Goal: Task Accomplishment & Management: Use online tool/utility

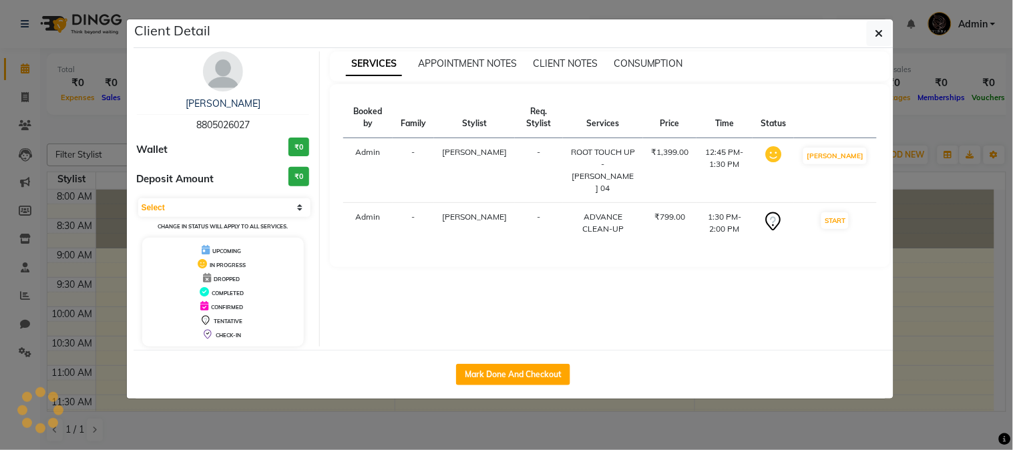
scroll to position [148, 0]
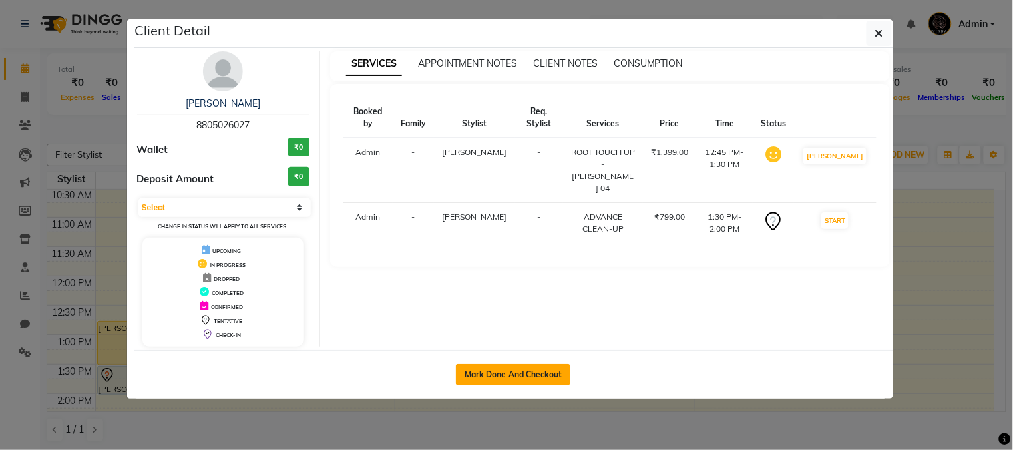
click at [496, 368] on button "Mark Done And Checkout" at bounding box center [513, 374] width 114 height 21
select select "service"
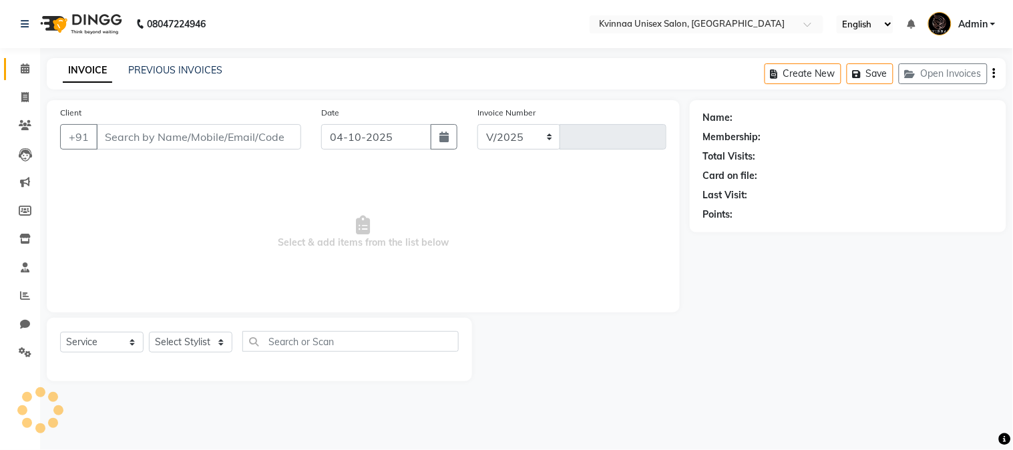
select select "147"
type input "0403"
type input "8805026027"
select select "8149"
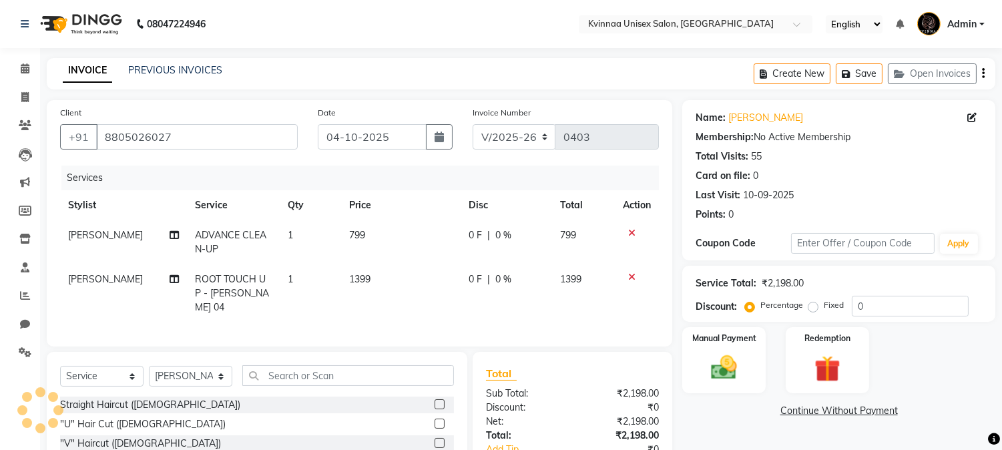
click at [472, 276] on span "0 F" at bounding box center [475, 279] width 13 height 14
select select "8149"
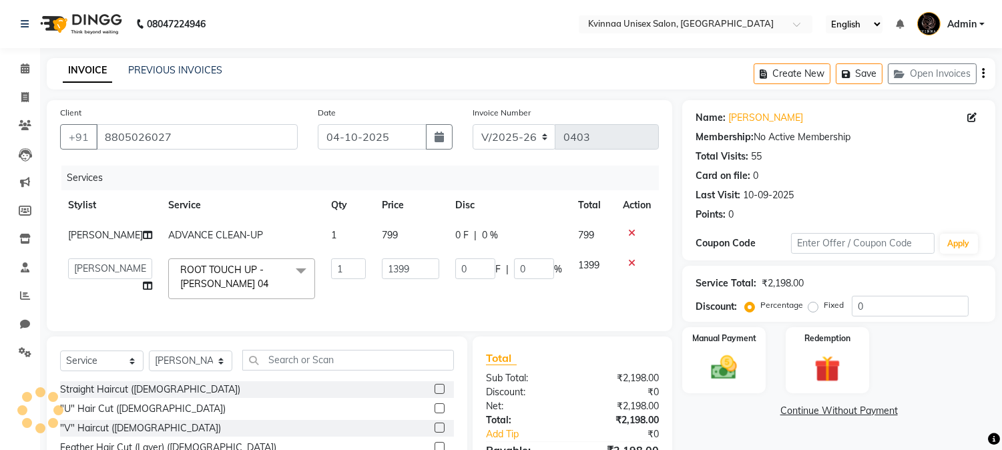
click at [472, 276] on input "0" at bounding box center [475, 268] width 40 height 21
type input "400"
click at [911, 348] on div "Manual Payment Redemption" at bounding box center [838, 360] width 333 height 66
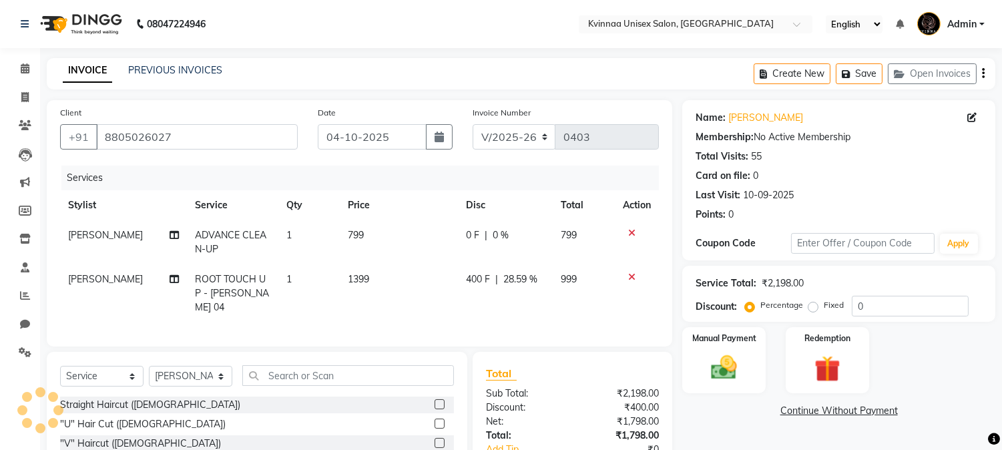
click at [224, 234] on span "ADVANCE CLEAN-UP" at bounding box center [230, 242] width 71 height 26
select select "8149"
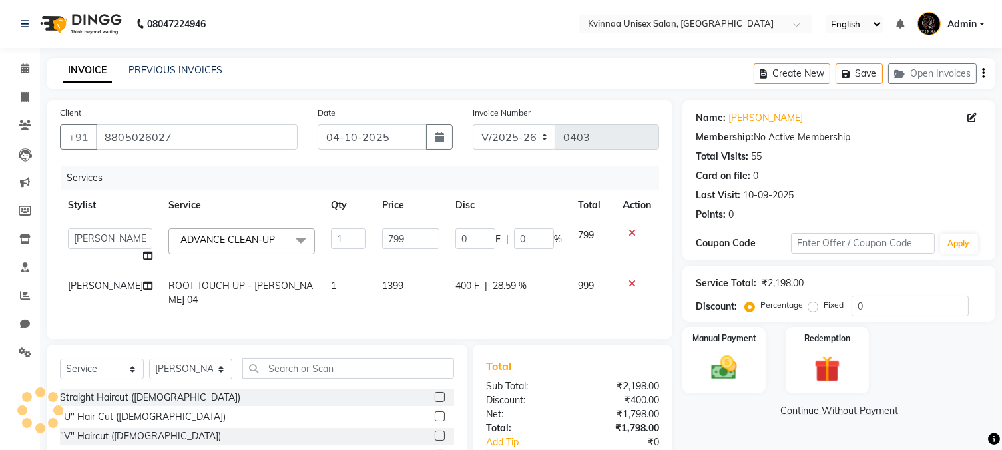
click at [224, 234] on span "ADVANCE CLEAN-UP" at bounding box center [227, 240] width 95 height 12
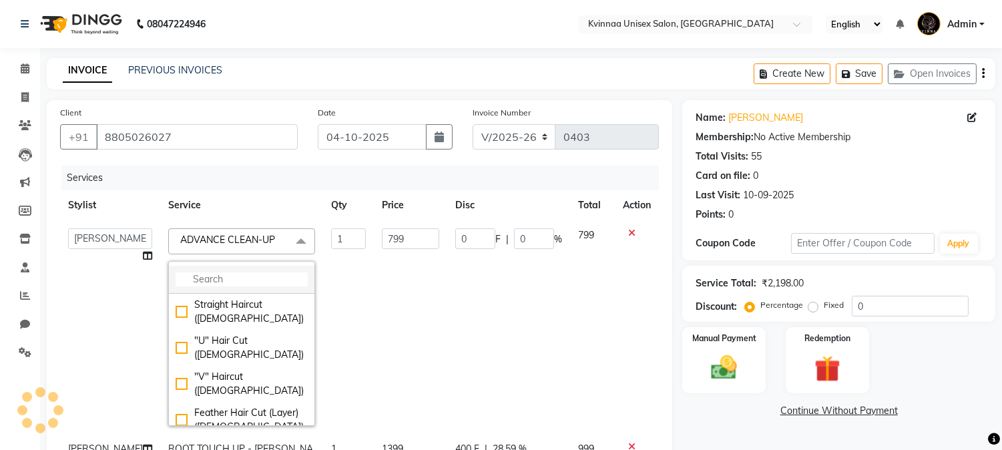
click at [204, 274] on input "multiselect-search" at bounding box center [242, 279] width 132 height 14
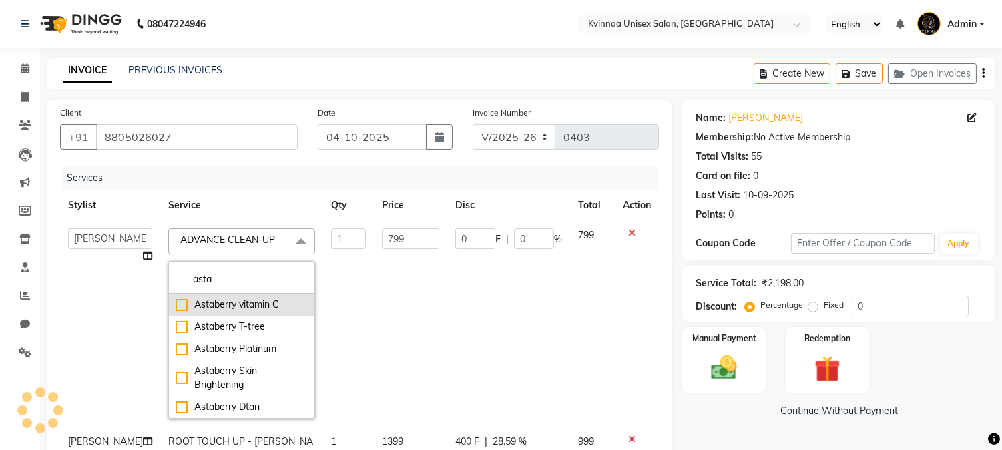
type input "asta"
click at [224, 309] on div "Astaberry vitamin C" at bounding box center [242, 305] width 132 height 14
checkbox input "false"
type input "0"
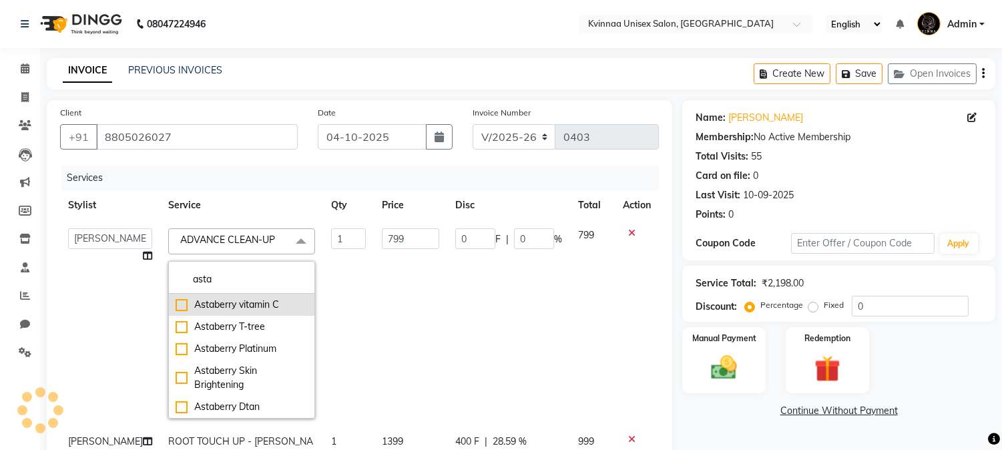
type input "0"
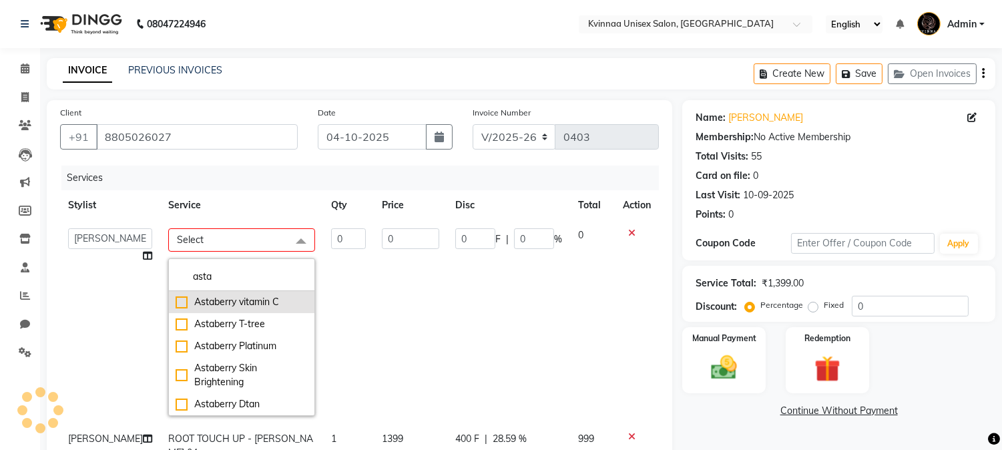
click at [236, 304] on div "Astaberry vitamin C" at bounding box center [242, 302] width 132 height 14
checkbox input "true"
type input "1"
type input "1599"
click at [236, 304] on div "Astaberry vitamin C" at bounding box center [242, 302] width 132 height 14
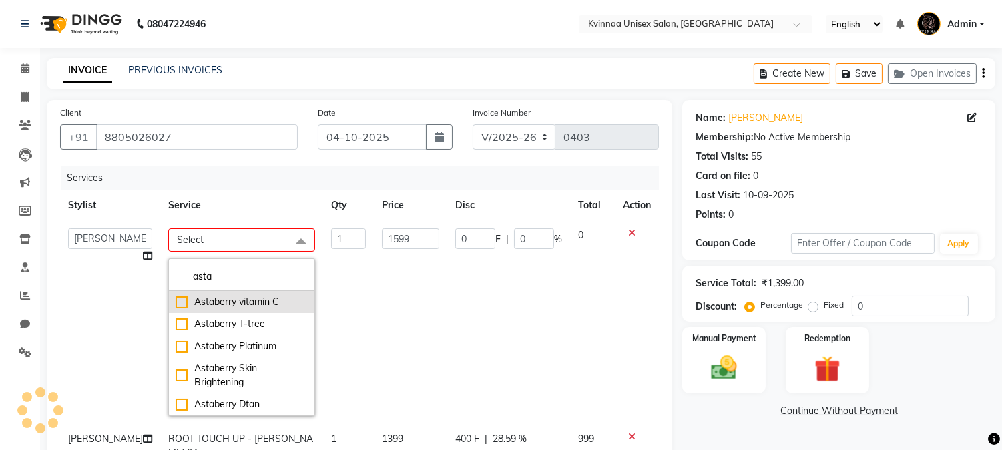
checkbox input "false"
type input "0"
click at [236, 304] on div "Astaberry vitamin C" at bounding box center [242, 302] width 132 height 14
checkbox input "true"
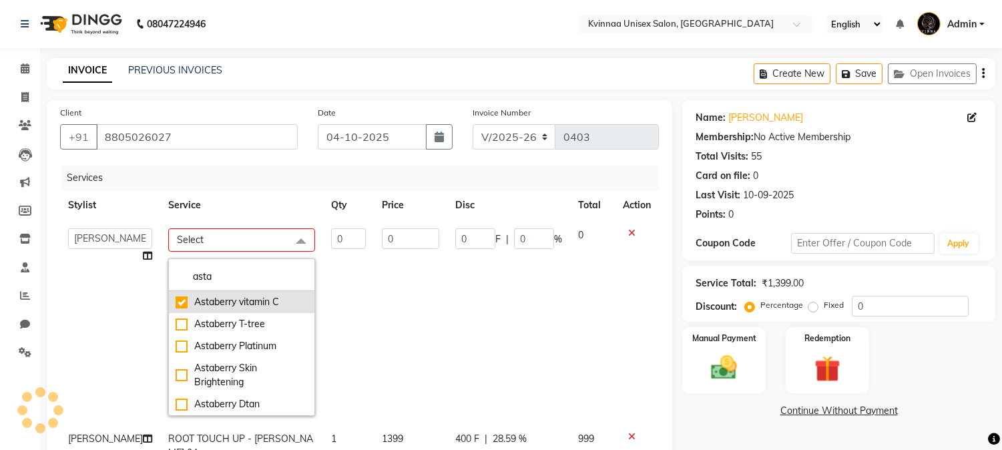
type input "1"
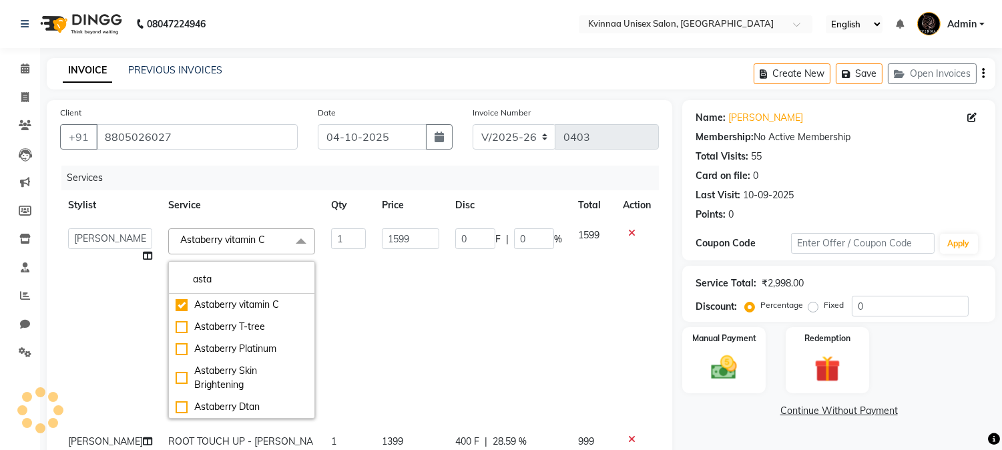
click at [742, 415] on link "Continue Without Payment" at bounding box center [839, 411] width 308 height 14
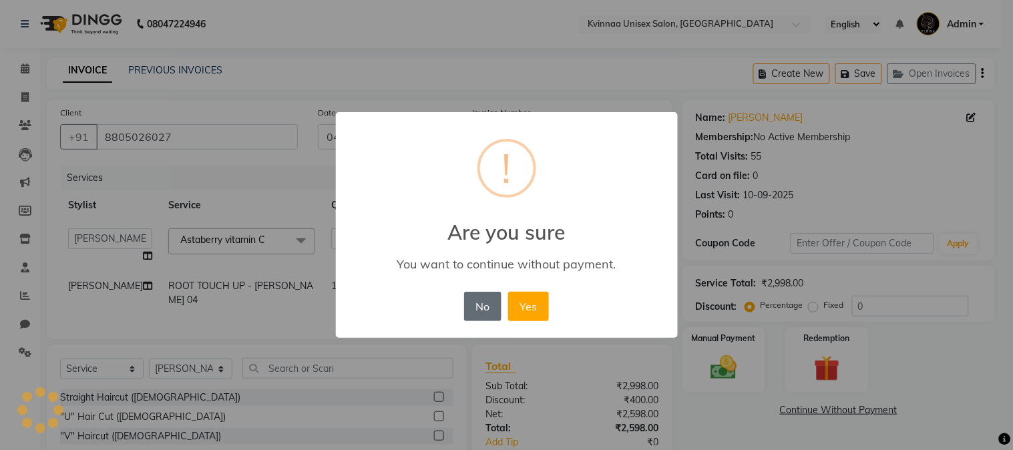
click at [483, 302] on button "No" at bounding box center [482, 306] width 37 height 29
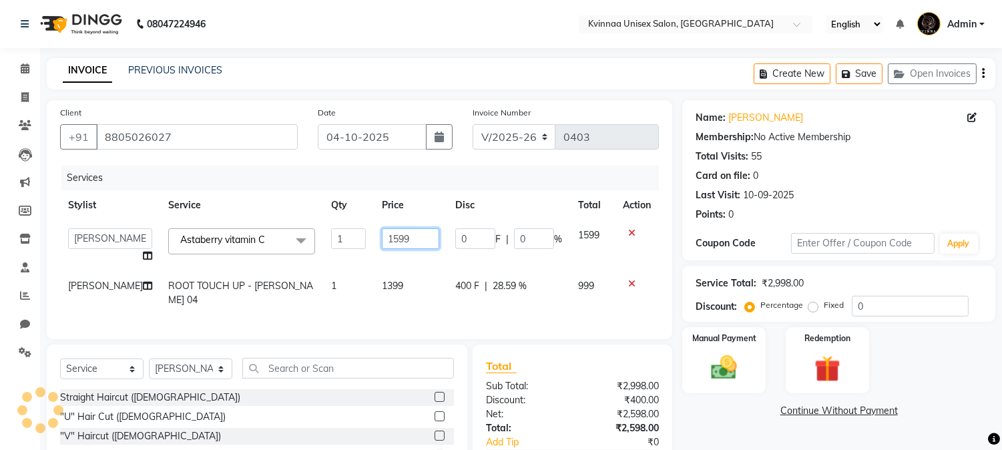
click at [382, 239] on input "1599" at bounding box center [410, 238] width 57 height 21
click at [382, 234] on input "1599" at bounding box center [410, 238] width 57 height 21
drag, startPoint x: 381, startPoint y: 234, endPoint x: 389, endPoint y: 236, distance: 7.5
click at [382, 234] on input "1599" at bounding box center [410, 238] width 57 height 21
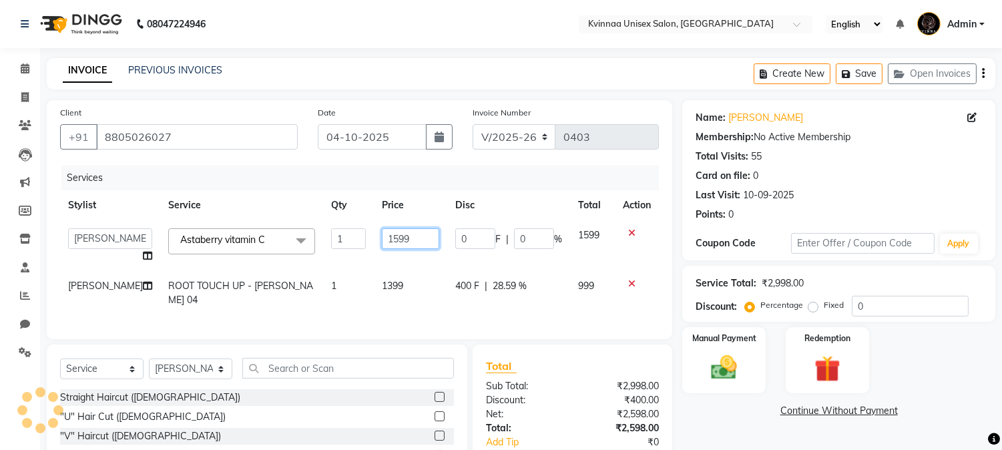
click at [389, 236] on input "1599" at bounding box center [410, 238] width 57 height 21
click at [383, 235] on input "1599" at bounding box center [410, 238] width 57 height 21
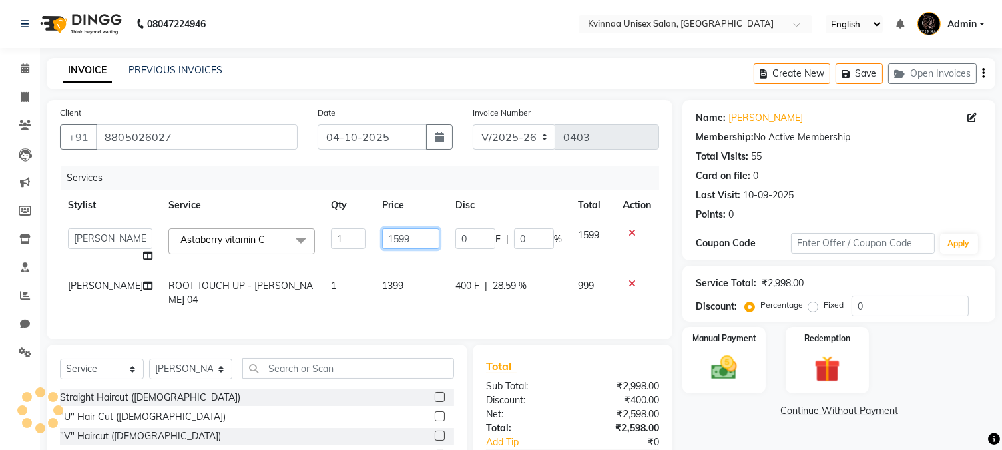
click at [383, 235] on input "1599" at bounding box center [410, 238] width 57 height 21
type input "1699"
click at [923, 373] on div "Manual Payment Redemption" at bounding box center [838, 360] width 333 height 66
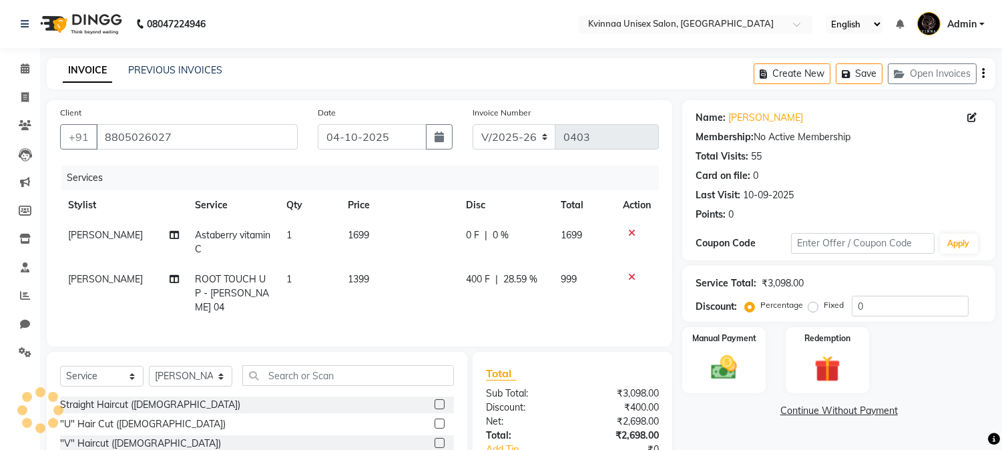
click at [466, 234] on span "0 F" at bounding box center [472, 235] width 13 height 14
select select "8149"
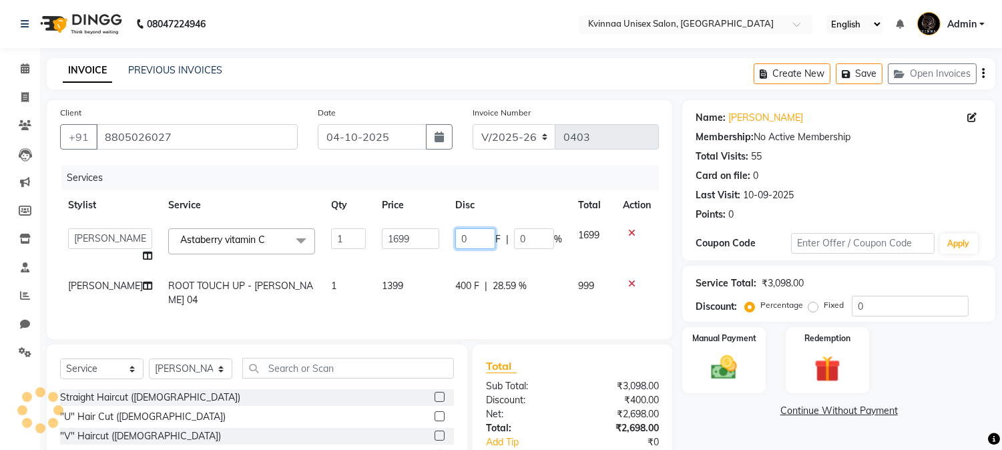
click at [465, 234] on input "0" at bounding box center [475, 238] width 40 height 21
type input "1000"
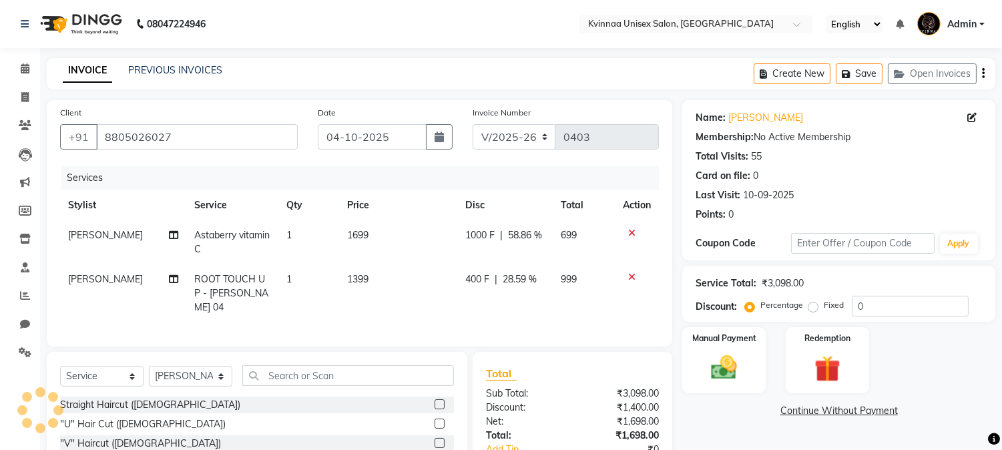
click at [923, 369] on div "Manual Payment Redemption" at bounding box center [838, 360] width 333 height 66
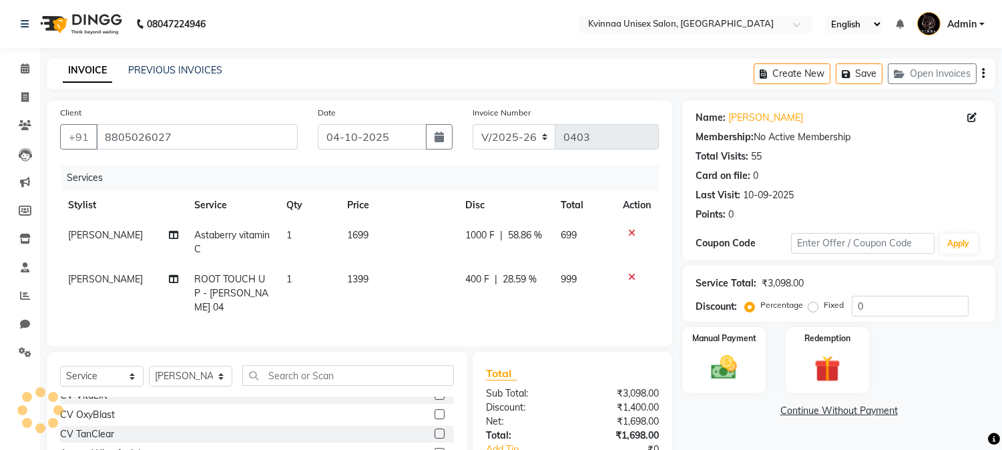
scroll to position [115, 0]
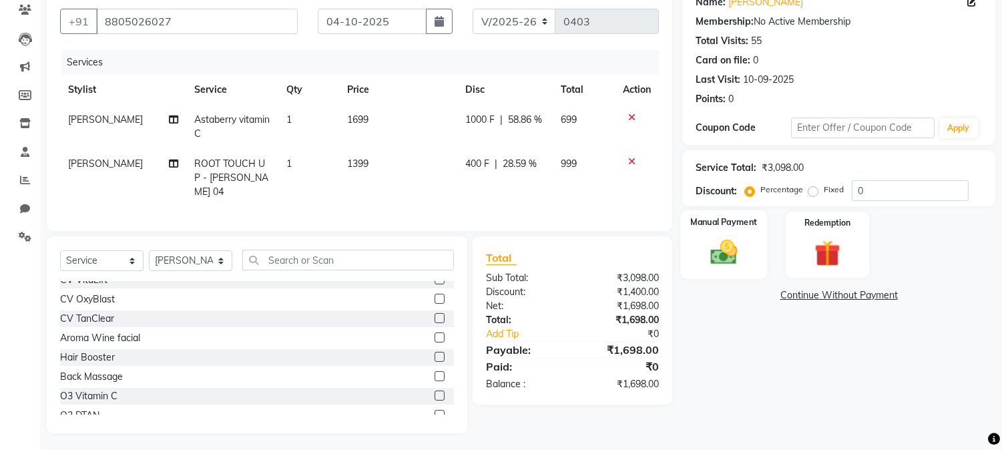
click at [734, 231] on div "Manual Payment" at bounding box center [724, 244] width 87 height 68
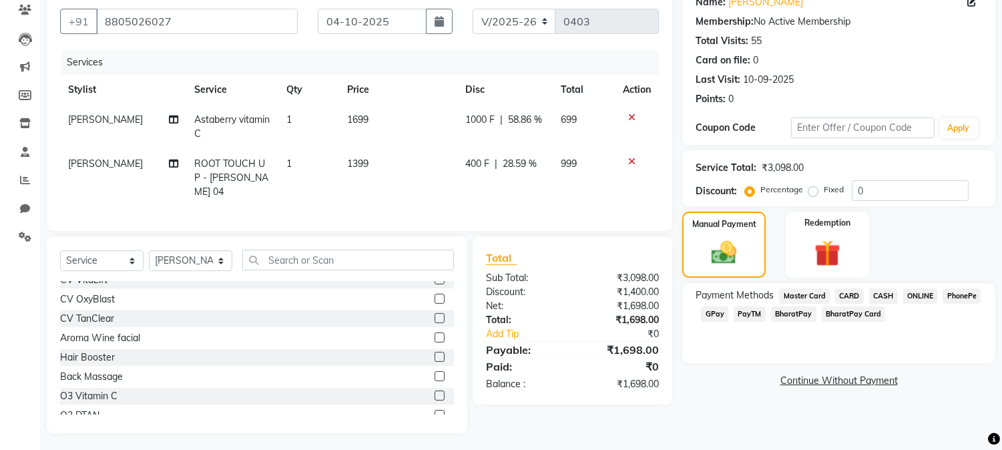
click at [712, 315] on span "GPay" at bounding box center [714, 313] width 27 height 15
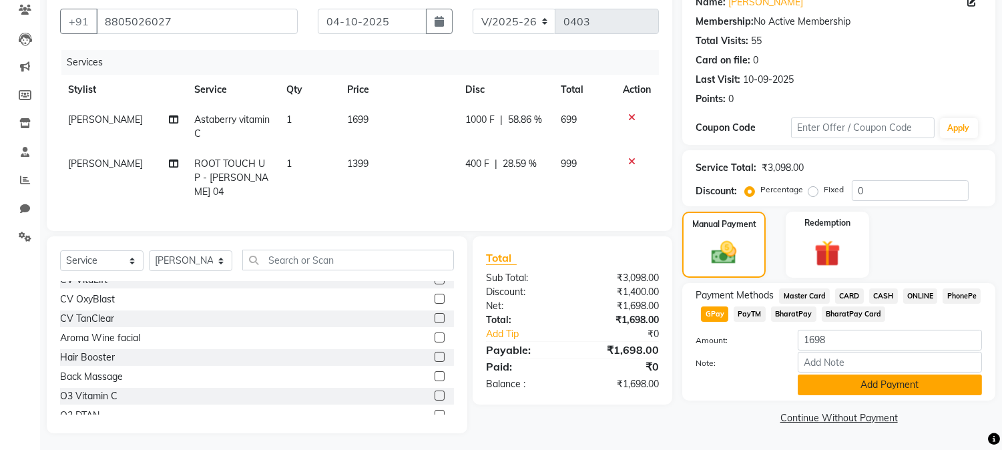
click at [905, 388] on button "Add Payment" at bounding box center [890, 385] width 184 height 21
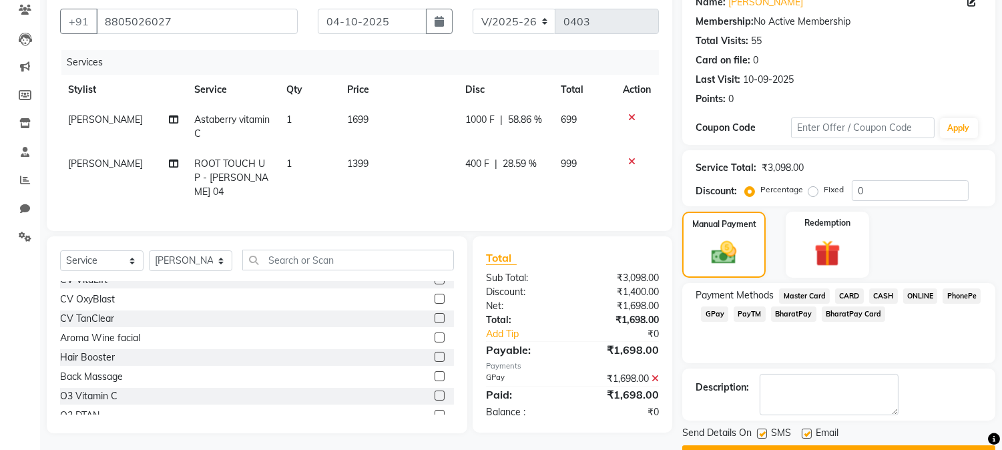
scroll to position [150, 0]
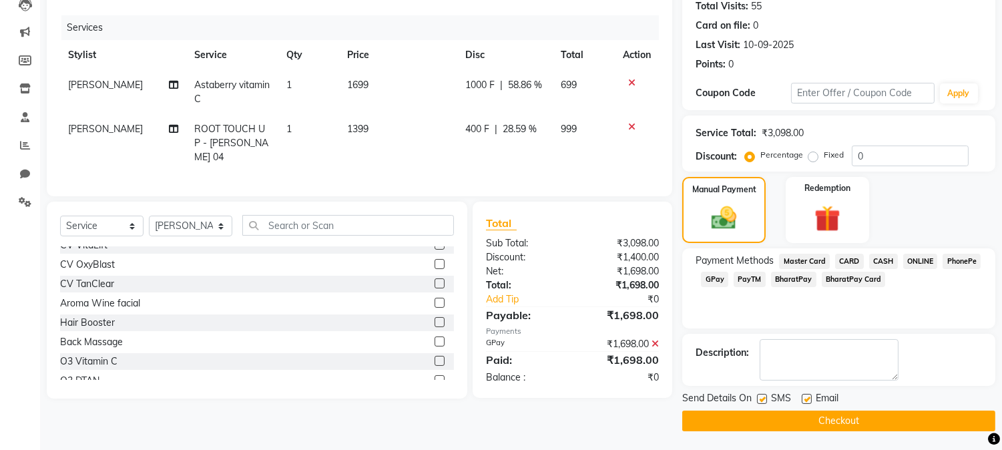
click at [859, 418] on button "Checkout" at bounding box center [838, 421] width 313 height 21
click at [859, 418] on div "Checkout" at bounding box center [838, 421] width 313 height 21
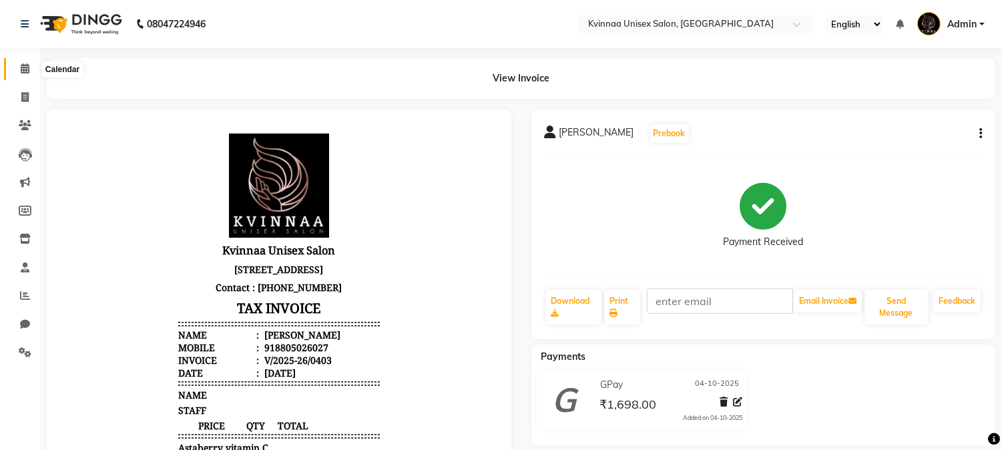
click at [23, 69] on icon at bounding box center [25, 68] width 9 height 10
